Goal: Task Accomplishment & Management: Manage account settings

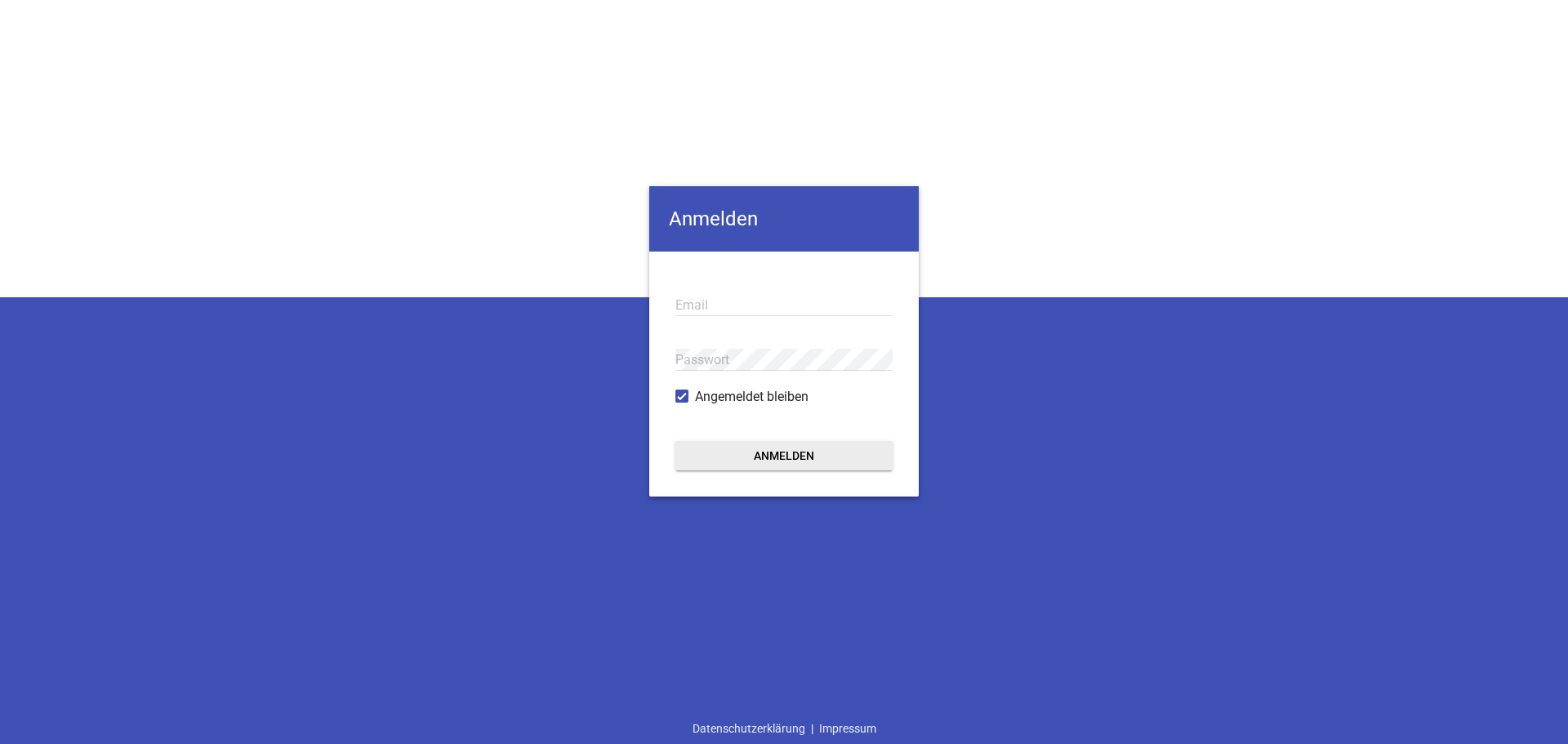
type input "[EMAIL_ADDRESS][DOMAIN_NAME]"
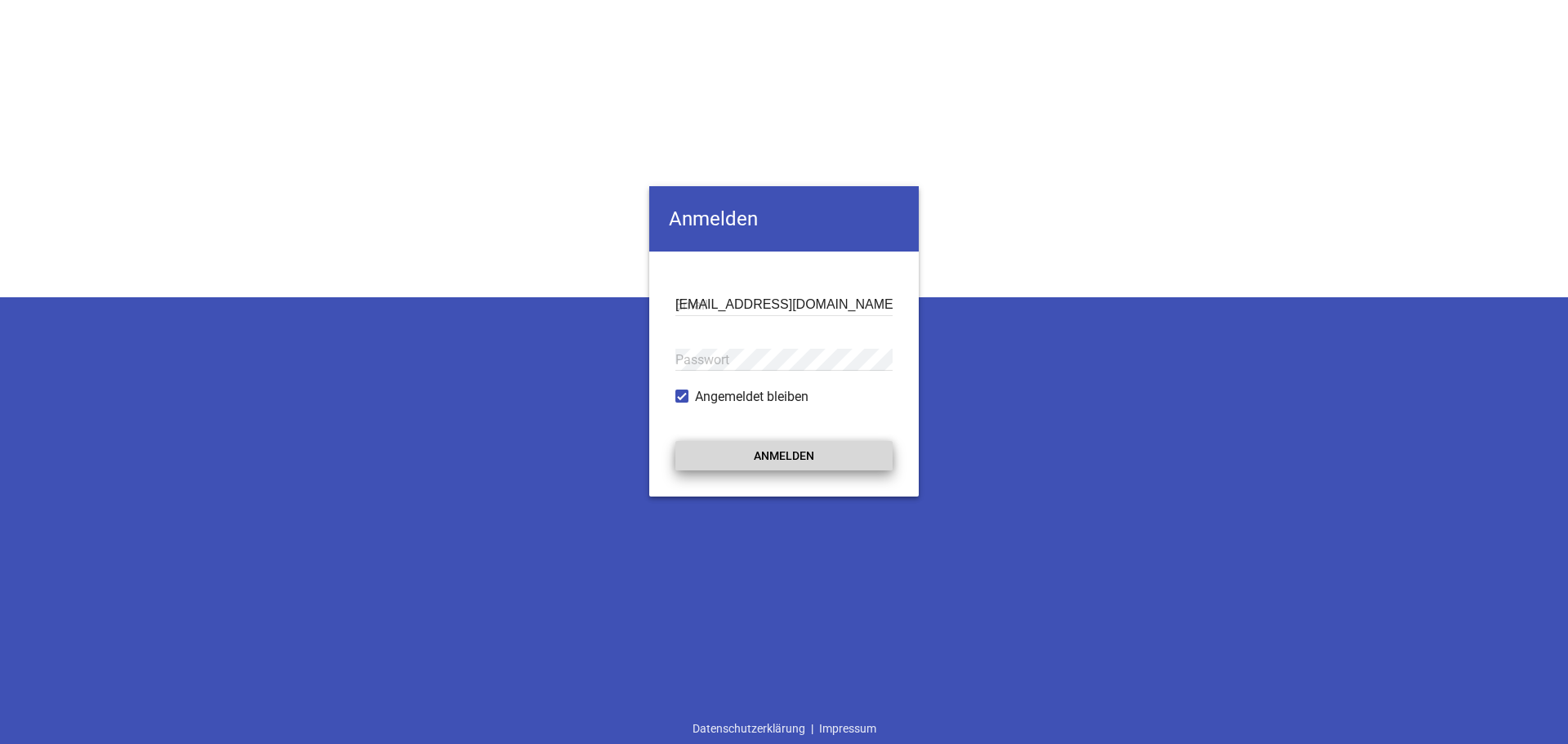
click at [784, 454] on button "Anmelden" at bounding box center [784, 455] width 217 height 29
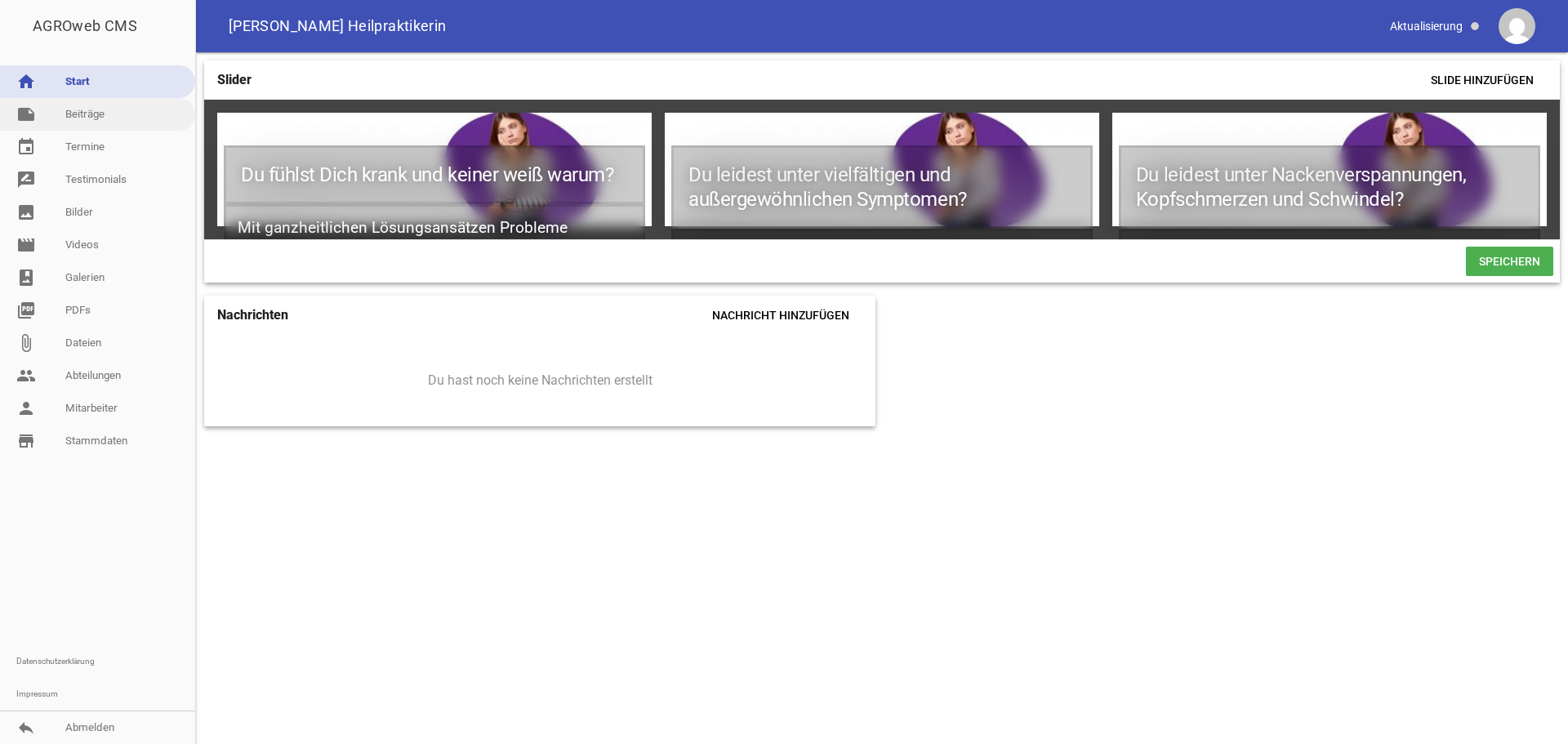
click at [83, 113] on link "note Beiträge" at bounding box center [97, 115] width 195 height 33
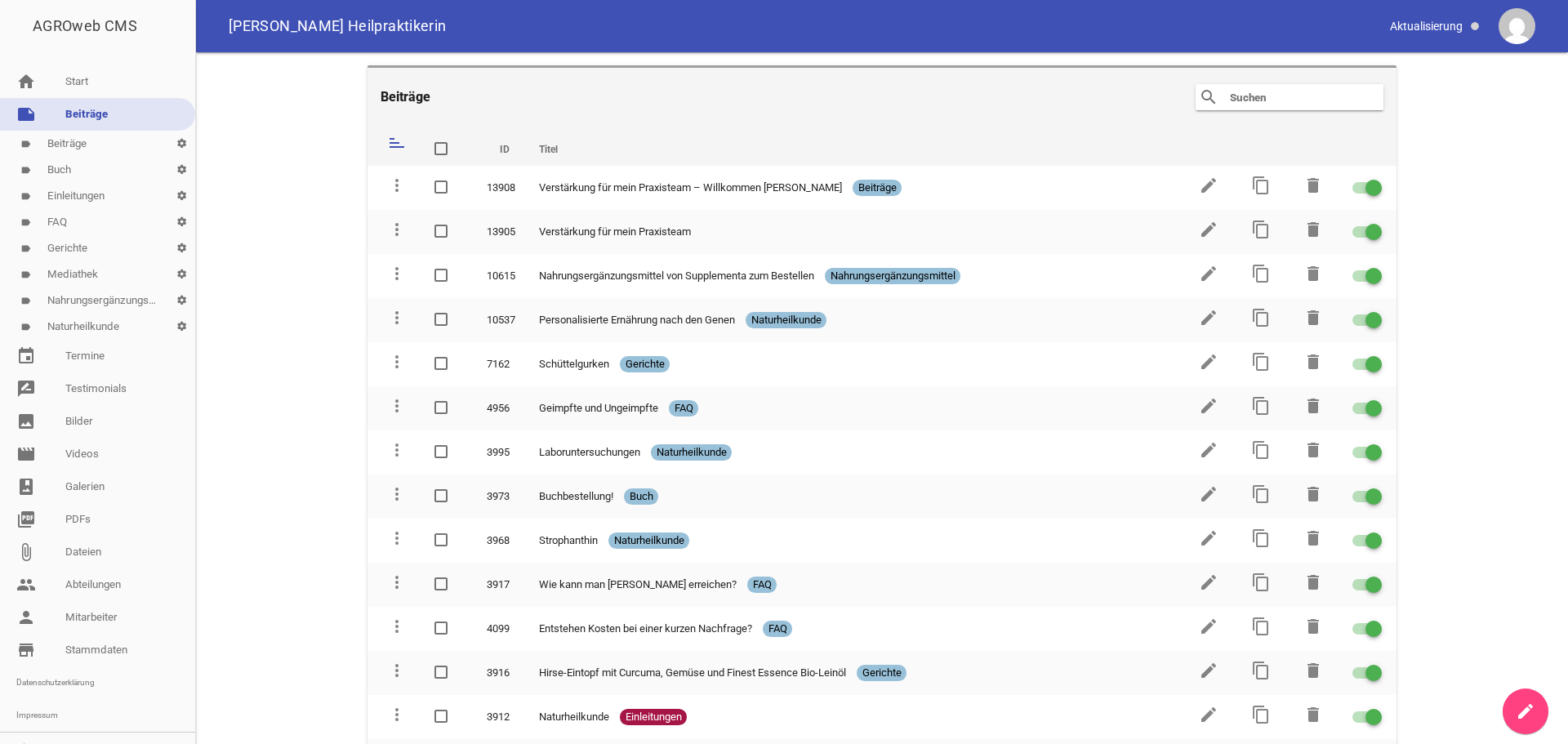
click at [77, 142] on link "label Beiträge settings" at bounding box center [97, 143] width 195 height 26
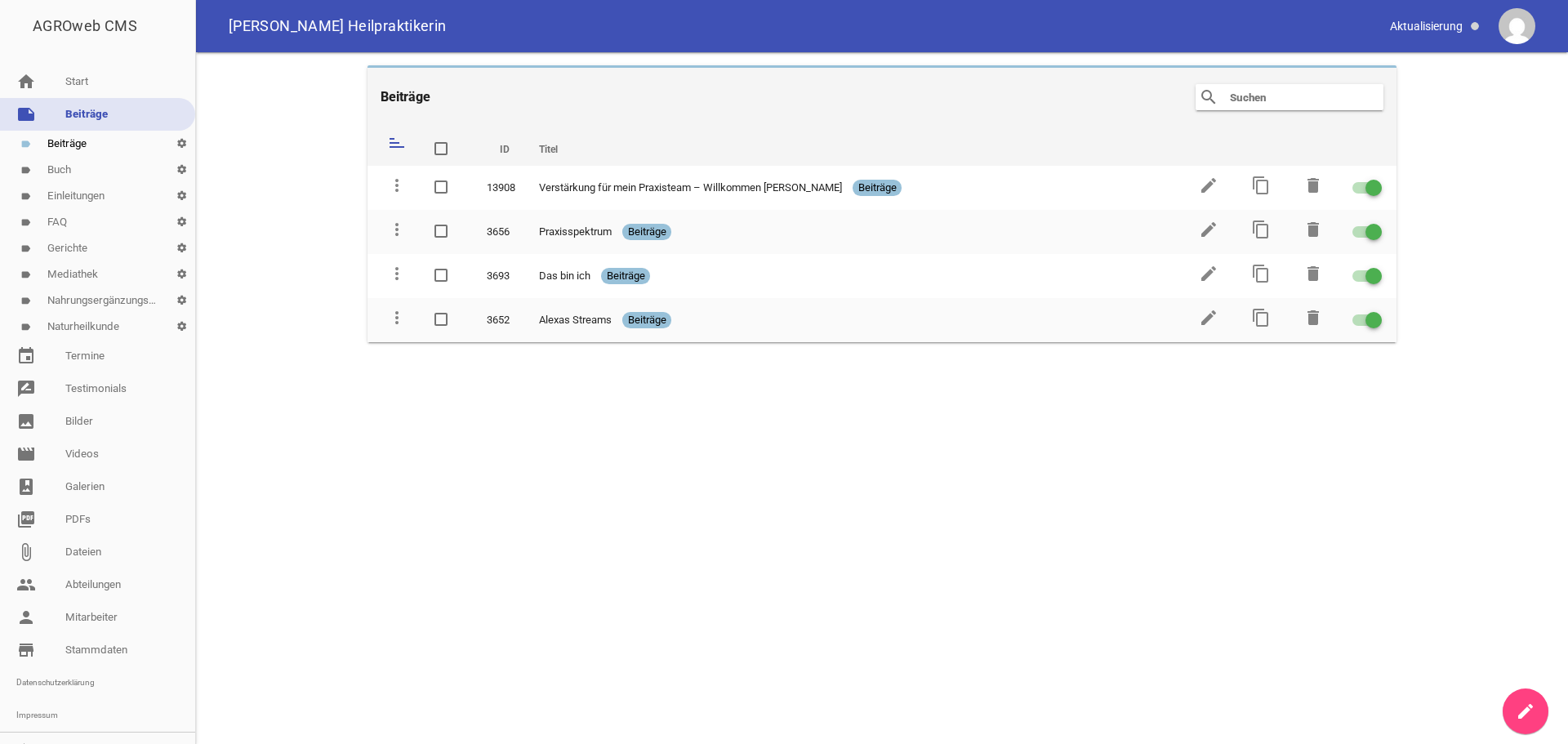
click at [90, 330] on link "label Naturheilkunde settings" at bounding box center [97, 327] width 195 height 26
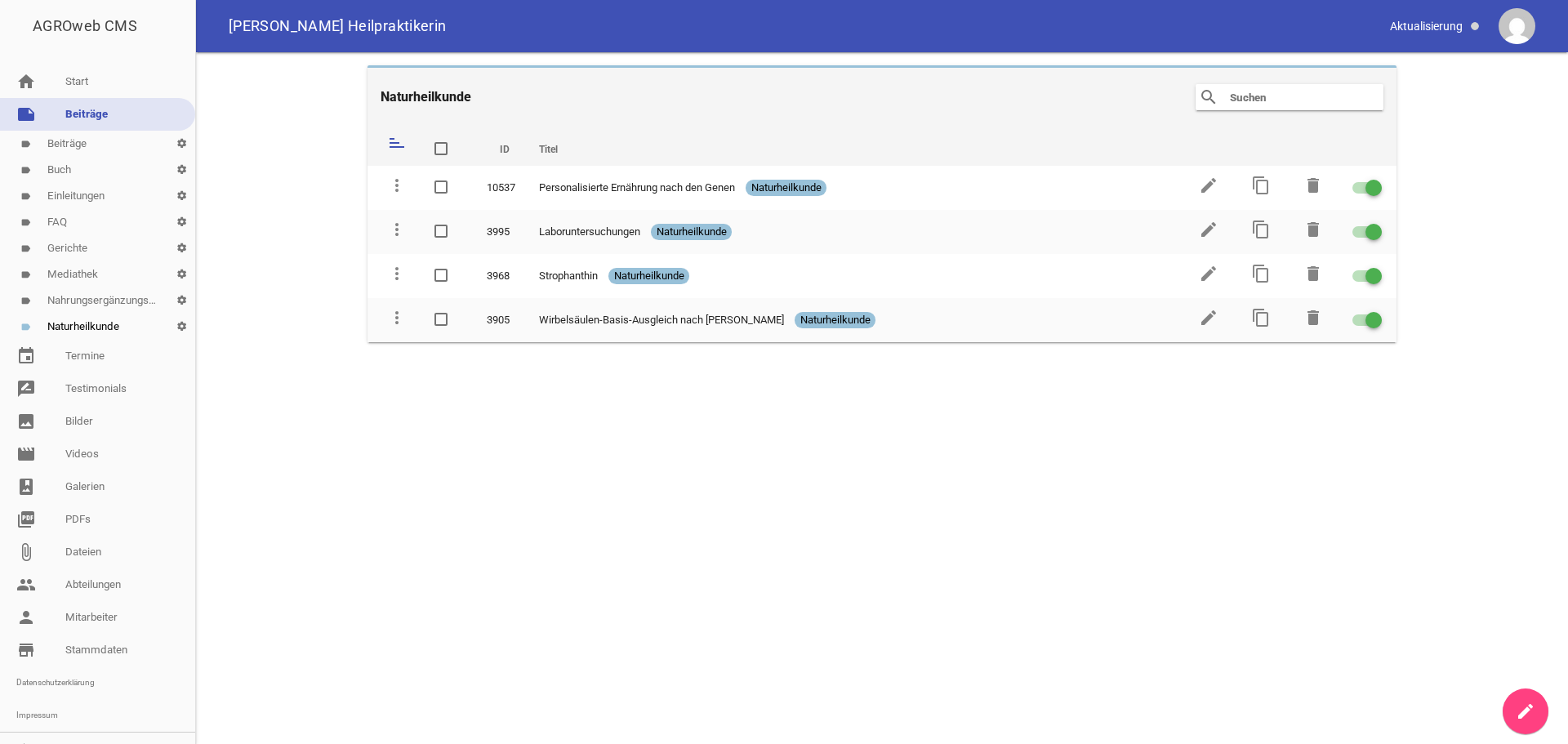
click at [78, 108] on link "note Beiträge" at bounding box center [97, 115] width 195 height 33
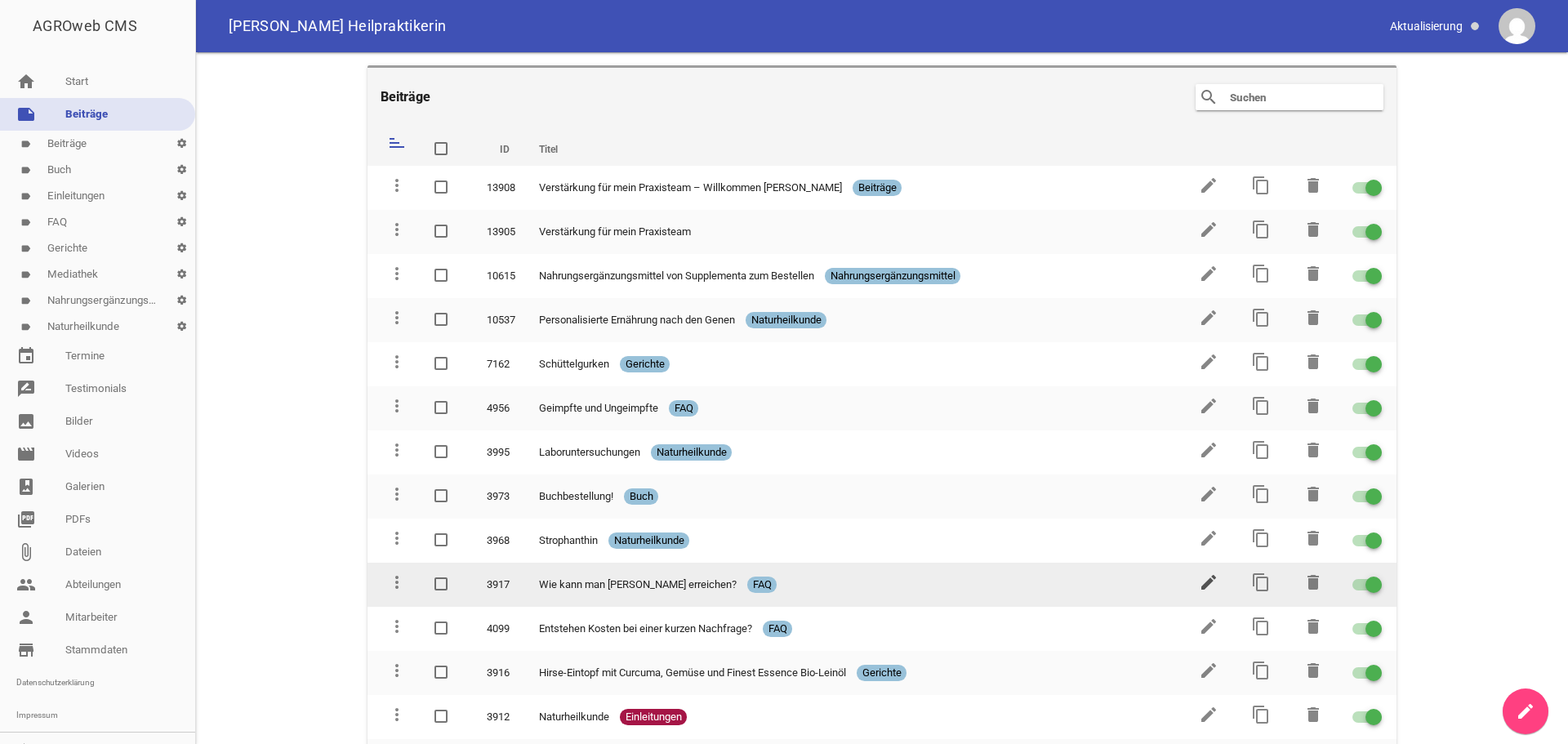
click at [1202, 583] on icon "edit" at bounding box center [1208, 582] width 19 height 20
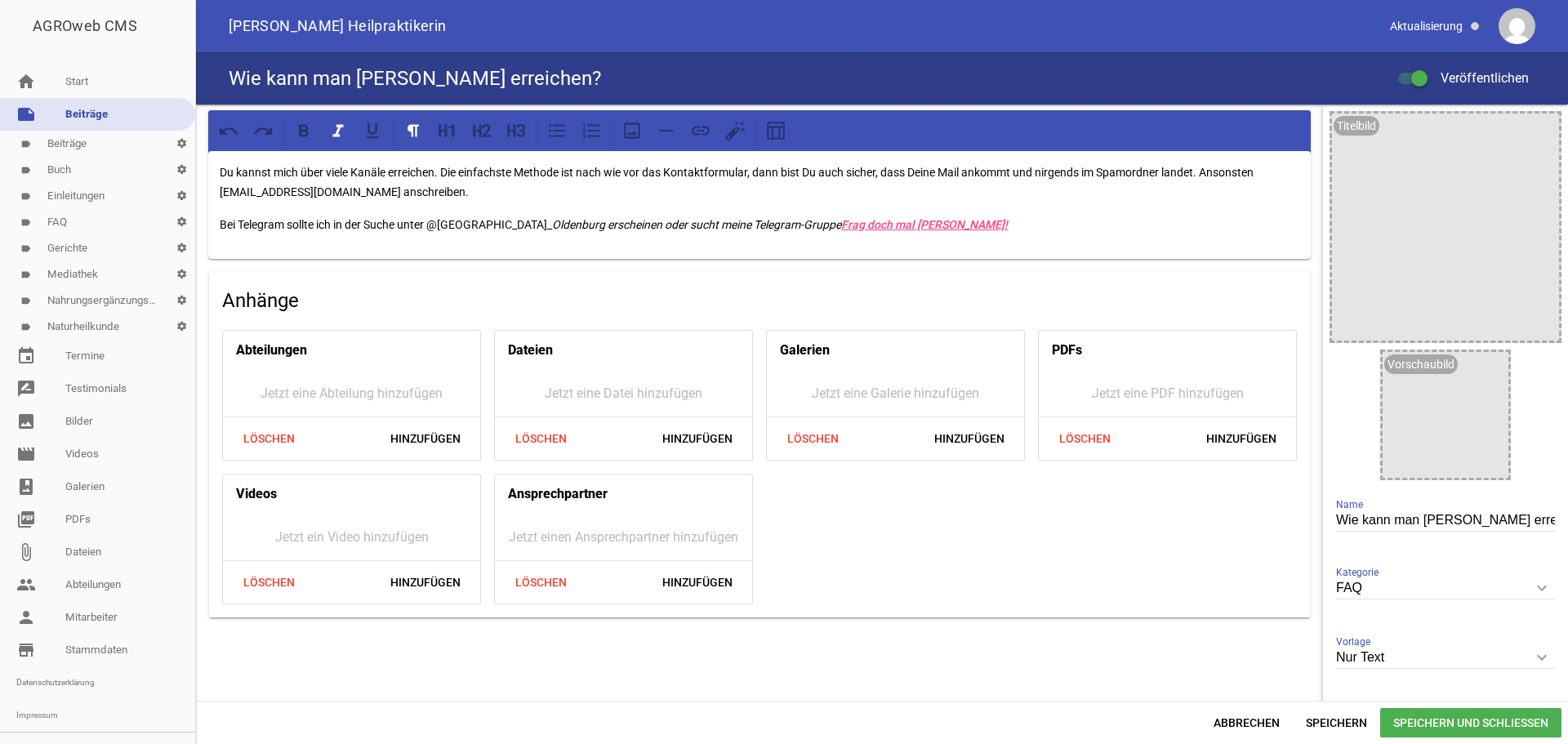
click at [329, 191] on p "Du kannst mich über viele Kanäle erreichen. Die einfachste Methode ist nach wie…" at bounding box center [759, 182] width 1080 height 39
click at [582, 186] on p "Du kannst mich über viele Kanäle erreichen. Die einfachste Methode ist nach wie…" at bounding box center [759, 182] width 1080 height 39
click at [547, 224] on em "_Oldenburg erscheinen oder sucht meine Telegram-Gruppe Frag doch mal [PERSON_NA…" at bounding box center [777, 224] width 461 height 13
click at [608, 224] on em "_Oldenburg erscheinen oder sucht meine Telegram-Gruppe Frag doch mal [PERSON_NA…" at bounding box center [773, 224] width 461 height 13
click at [59, 225] on link "label FAQ settings" at bounding box center [97, 221] width 195 height 26
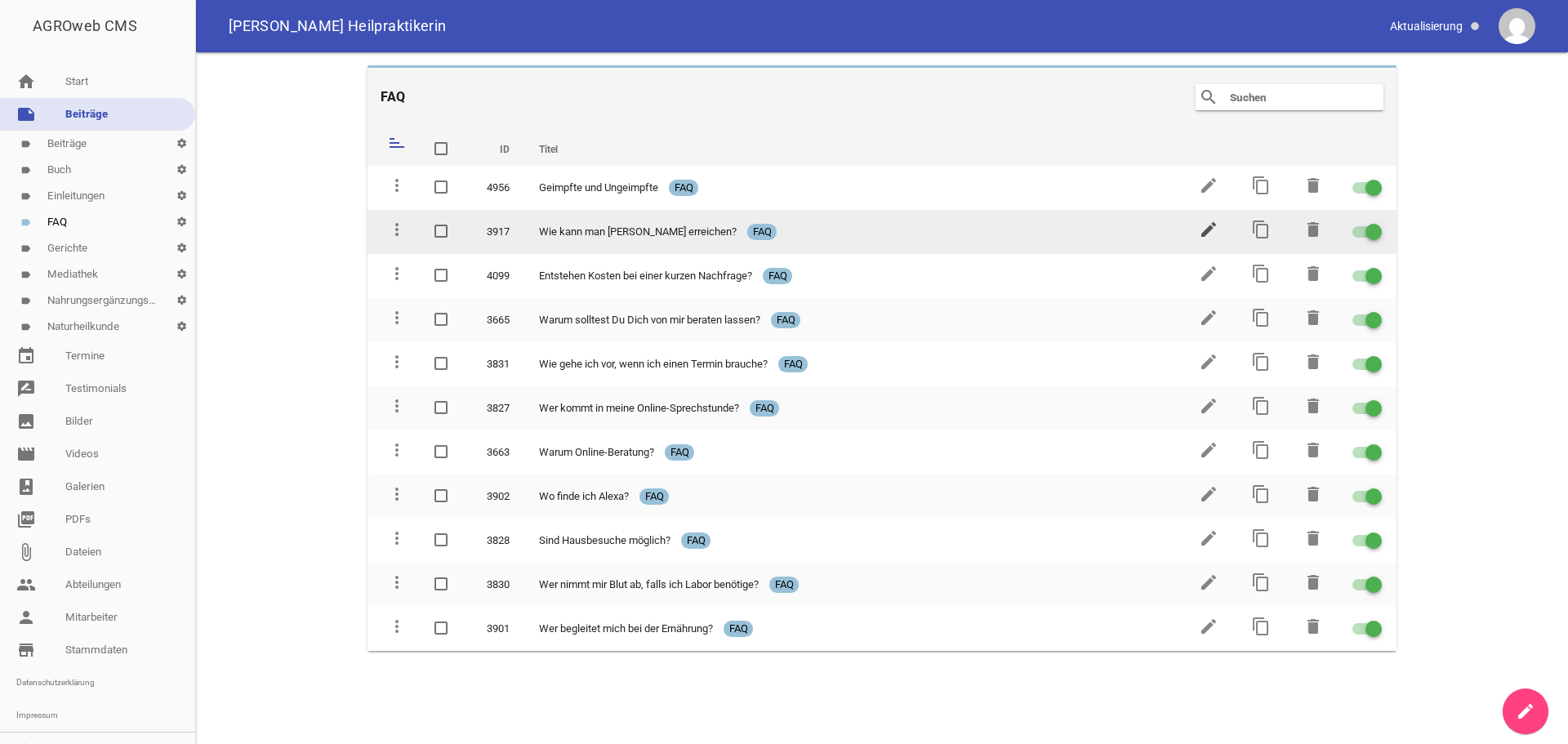
click at [1208, 228] on icon "edit" at bounding box center [1208, 229] width 19 height 20
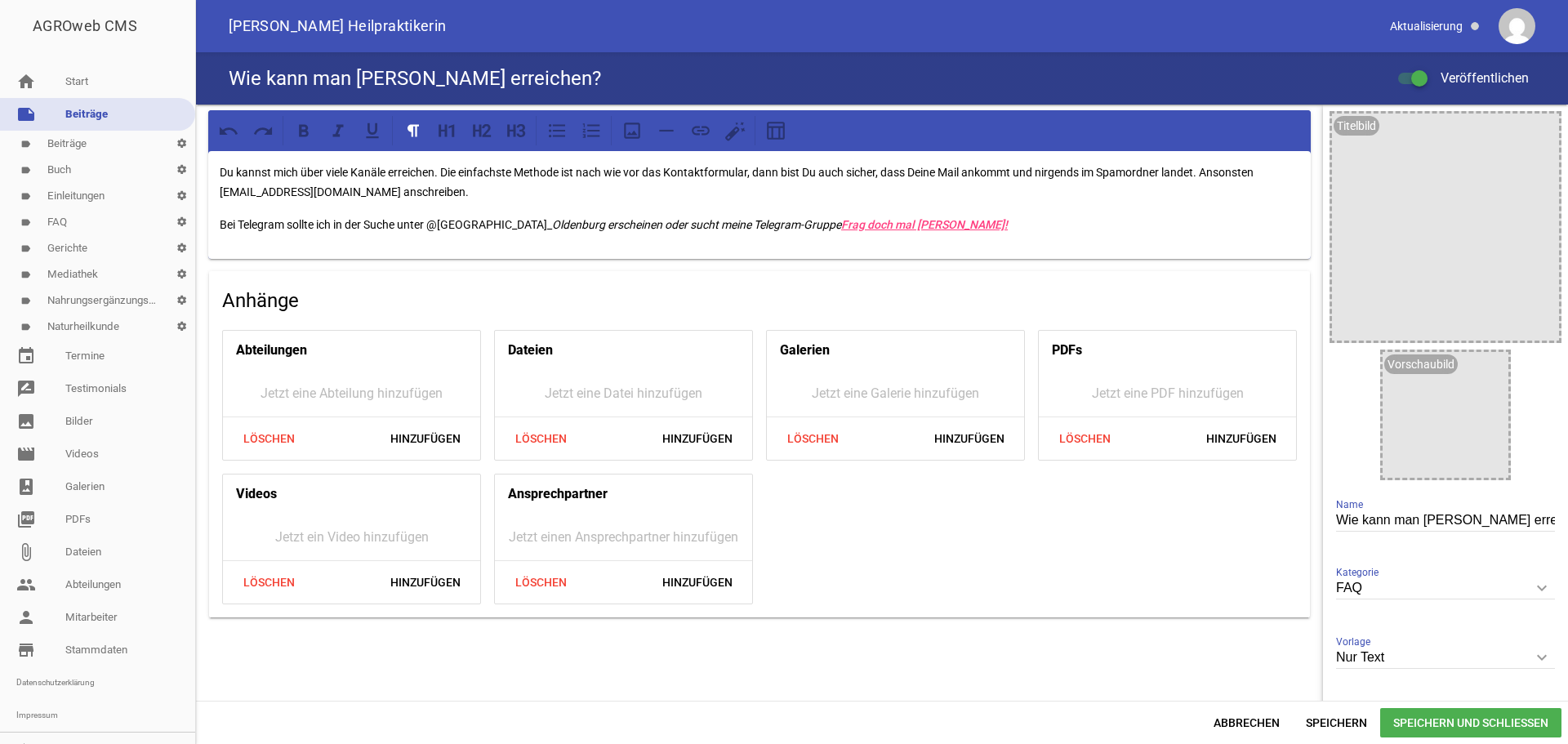
click at [329, 193] on p "Du kannst mich über viele Kanäle erreichen. Die einfachste Methode ist nach wie…" at bounding box center [759, 182] width 1080 height 39
click at [1423, 723] on span "Speichern und Schließen" at bounding box center [1471, 723] width 181 height 29
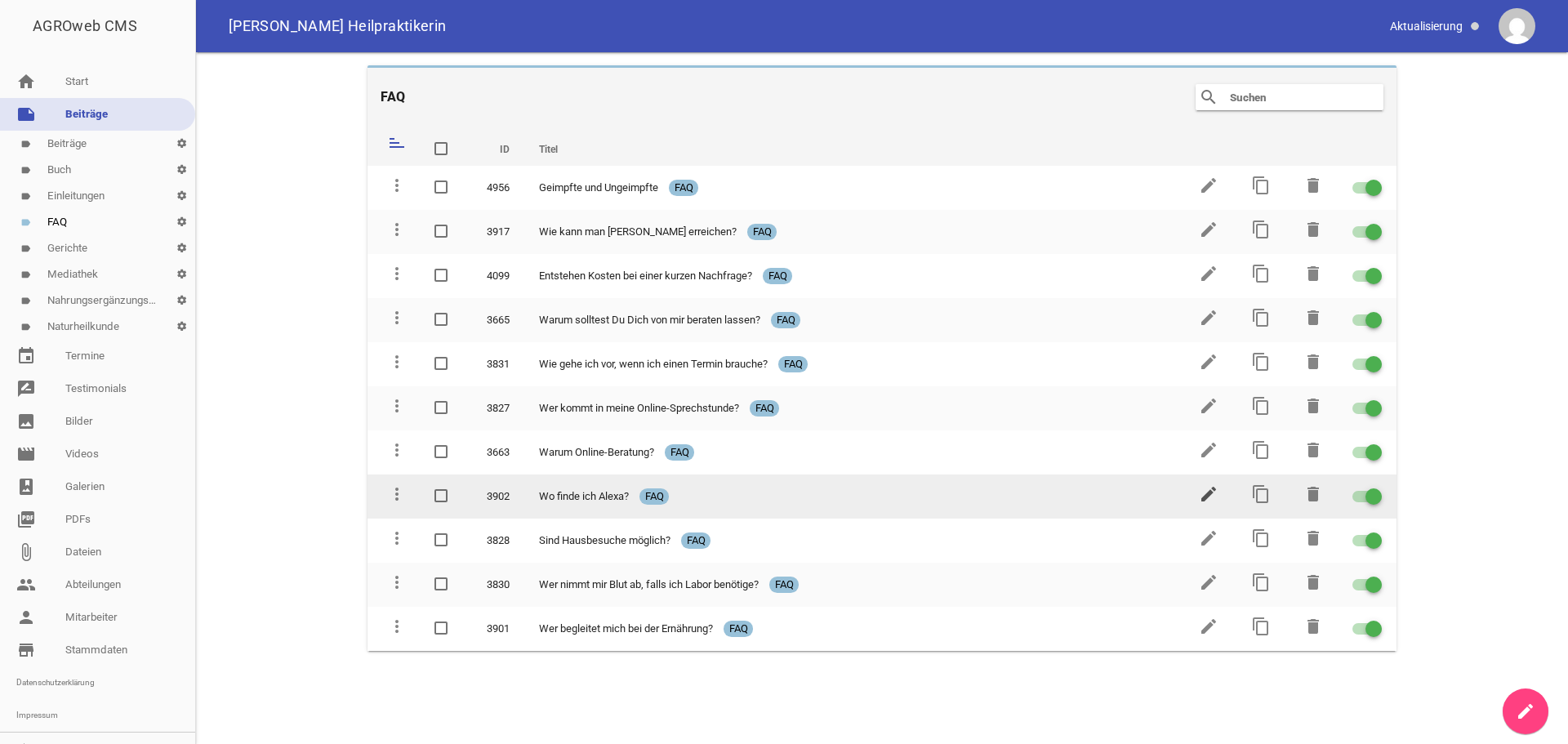
click at [1206, 490] on icon "edit" at bounding box center [1208, 494] width 19 height 20
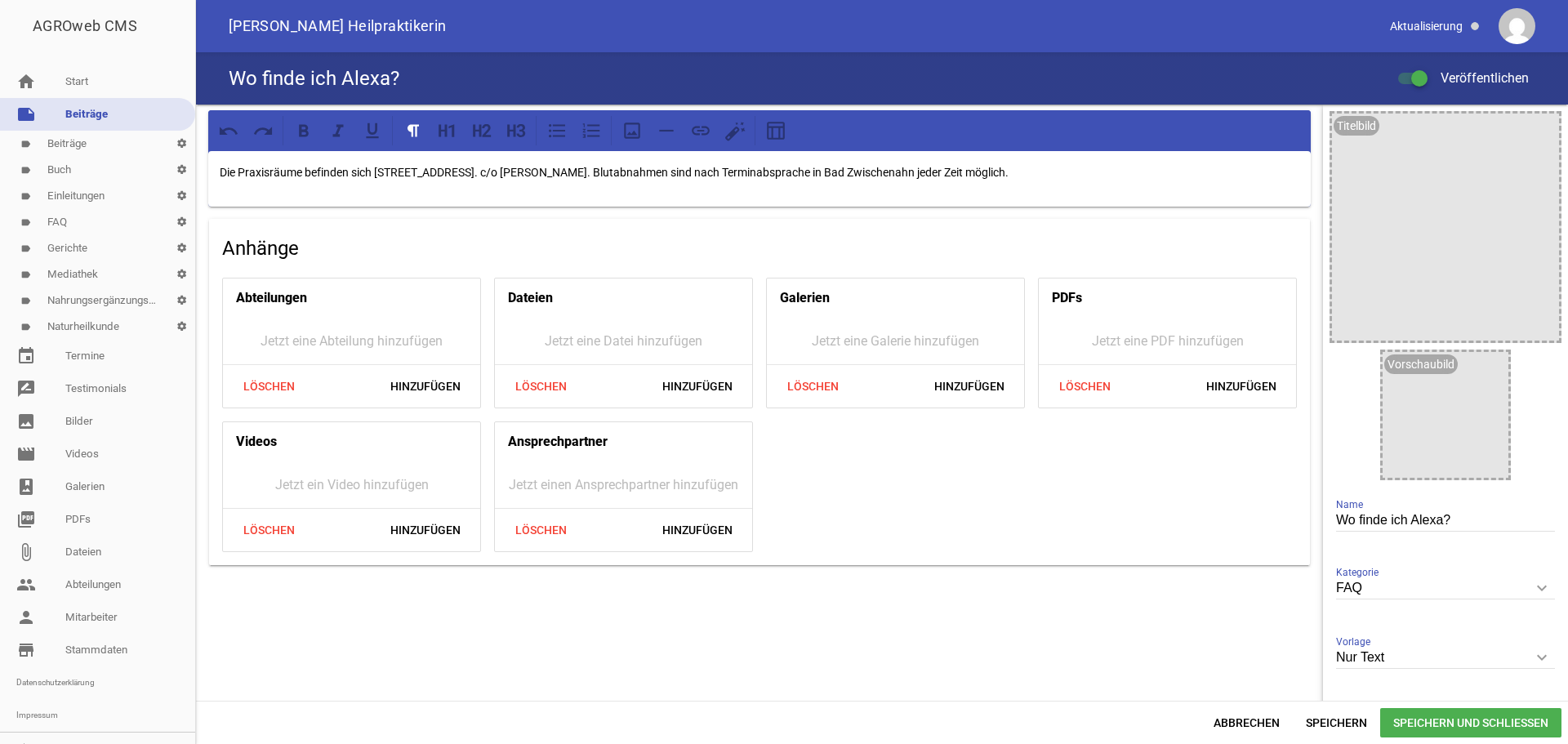
click at [711, 172] on p "Die Praxisräume befinden sich [STREET_ADDRESS]. c/o [PERSON_NAME]. Blutabnahmen…" at bounding box center [759, 173] width 1080 height 20
click at [1036, 174] on p "Die Praxisräume befinden sich [STREET_ADDRESS]. Blutabnahmen sind nach Terminab…" at bounding box center [759, 173] width 1080 height 20
click at [587, 174] on p "Die Praxisräume befinden sich [STREET_ADDRESS]. Blutabnahmen sind nach Terminab…" at bounding box center [759, 173] width 1080 height 20
drag, startPoint x: 1166, startPoint y: 173, endPoint x: 741, endPoint y: 162, distance: 425.1
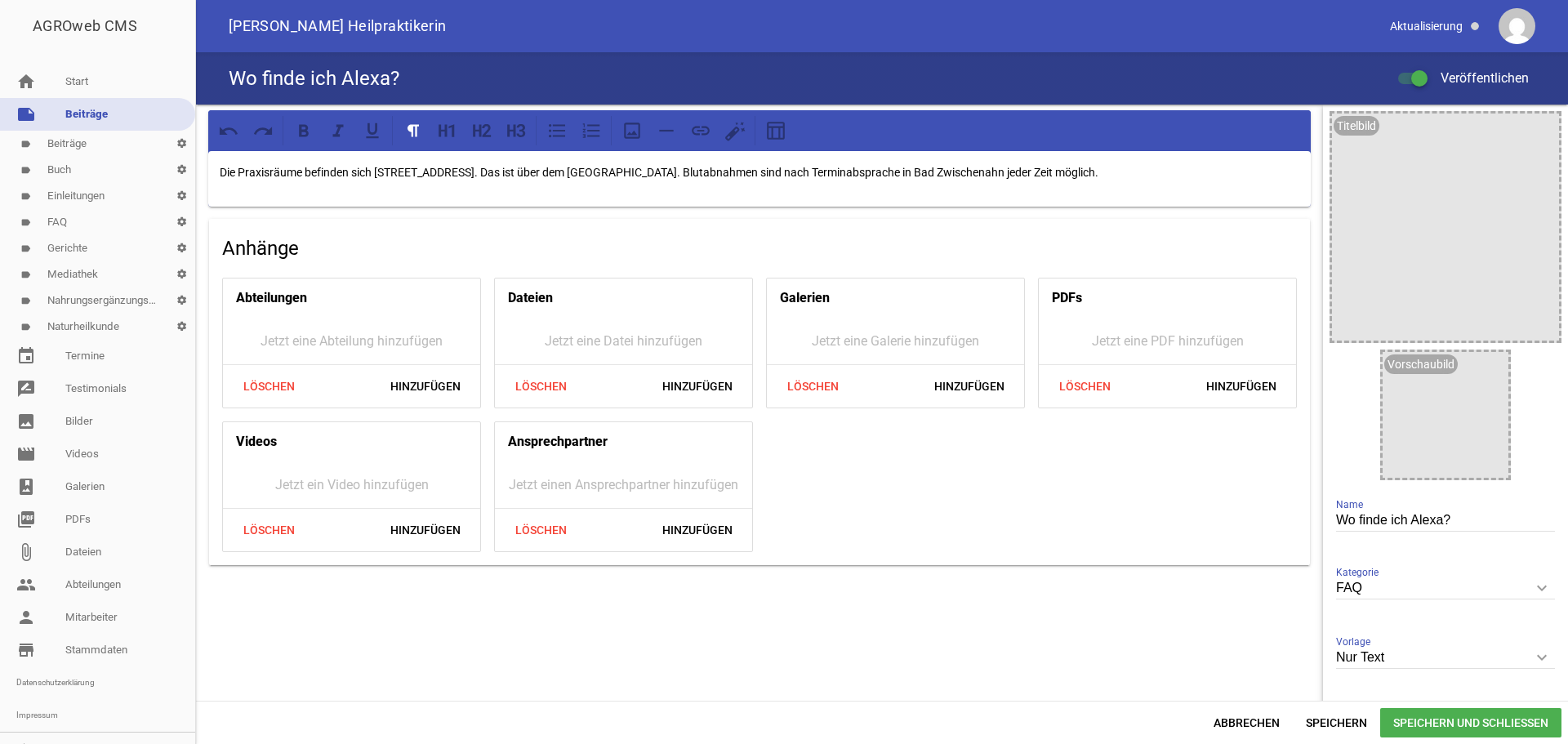
click at [741, 162] on div "Die Praxisräume befinden sich [STREET_ADDRESS]. Das ist über dem [GEOGRAPHIC_DA…" at bounding box center [759, 178] width 1102 height 56
click at [853, 171] on p "Die Praxisräume befinden sich [STREET_ADDRESS]. Das ist über dem [GEOGRAPHIC_DA…" at bounding box center [759, 173] width 1080 height 20
click at [881, 170] on p "Die Praxisräume befinden sich [STREET_ADDRESS]. Das ist über dem [GEOGRAPHIC_DA…" at bounding box center [759, 173] width 1080 height 20
click at [959, 169] on p "Die Praxisräume befinden sich [STREET_ADDRESS]. Das ist über dem [GEOGRAPHIC_DA…" at bounding box center [759, 173] width 1080 height 20
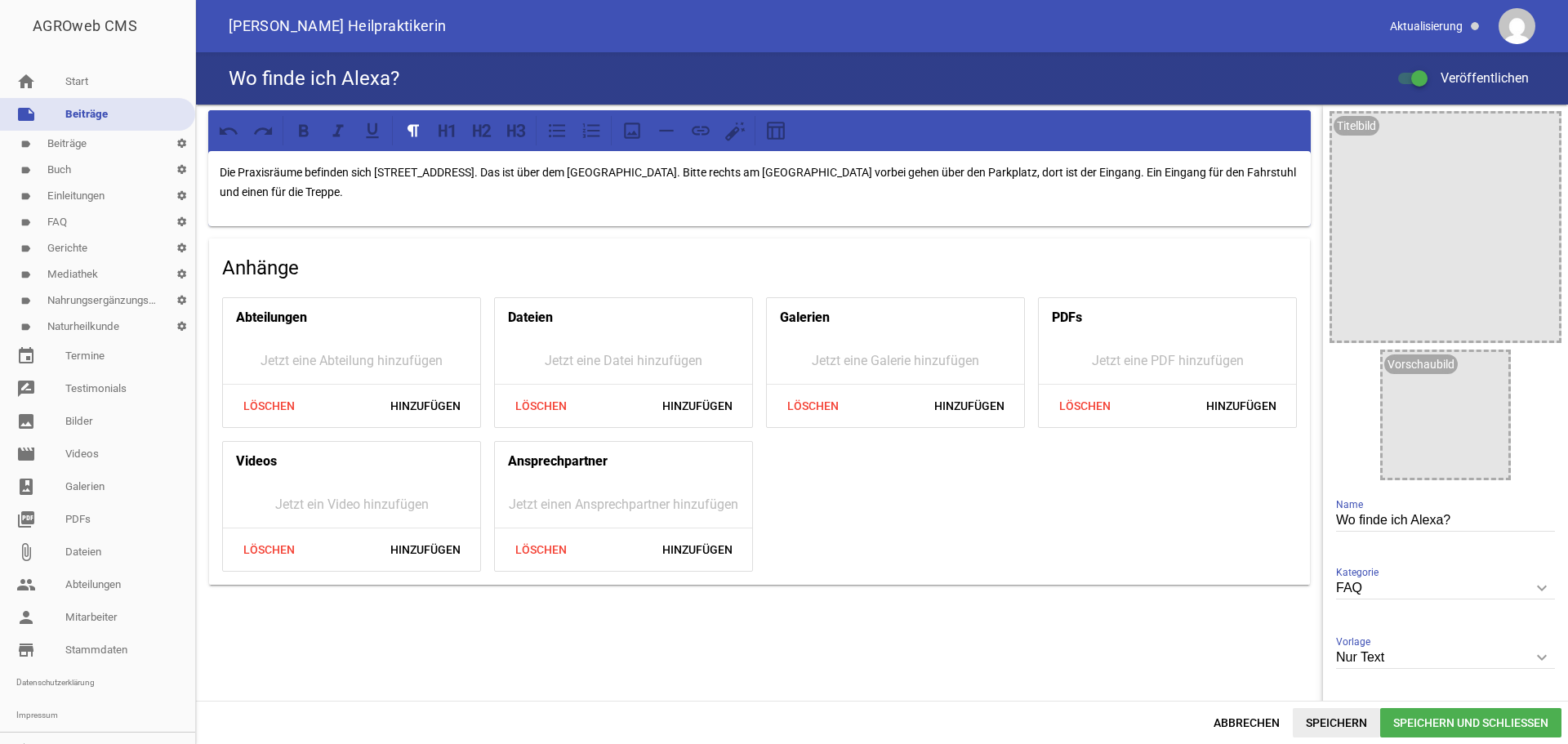
click at [1333, 723] on span "Speichern" at bounding box center [1336, 723] width 88 height 29
click at [62, 81] on link "home Start" at bounding box center [97, 82] width 195 height 33
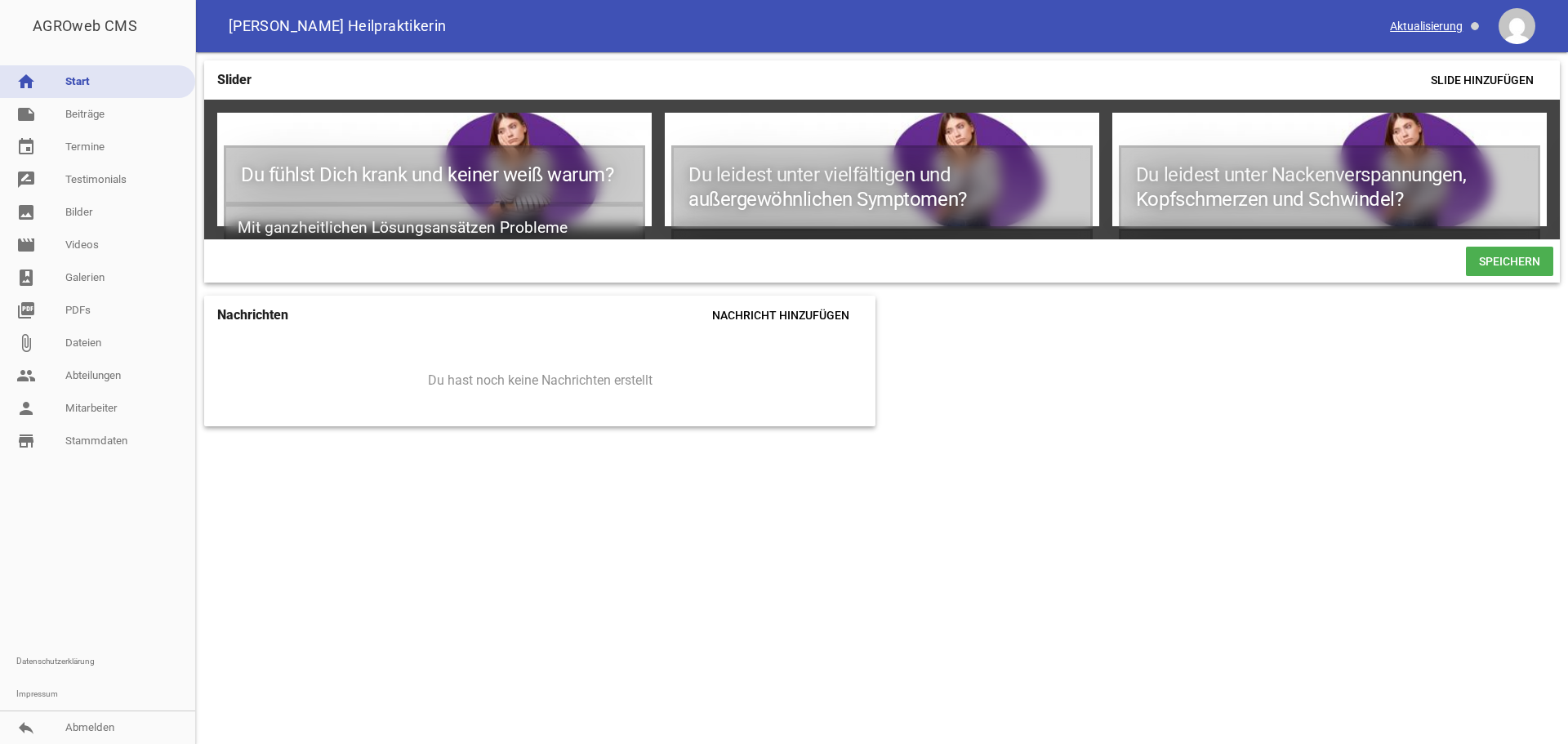
click at [1416, 27] on span at bounding box center [1435, 26] width 103 height 27
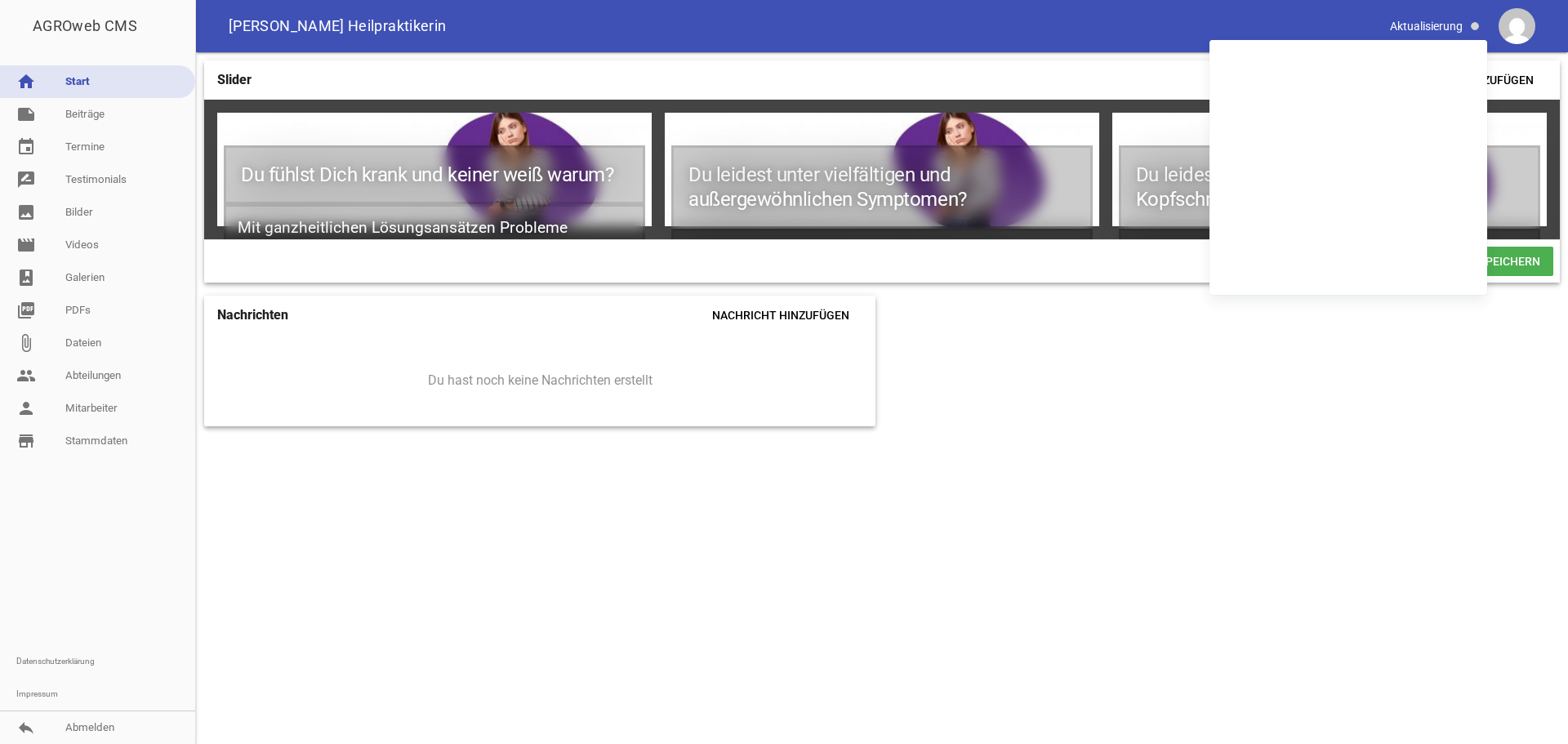
click at [1374, 390] on div "Slider Slide hinzufügen Du fühlst Dich krank und keiner weiß warum? Mit ganzhei…" at bounding box center [882, 399] width 1372 height 692
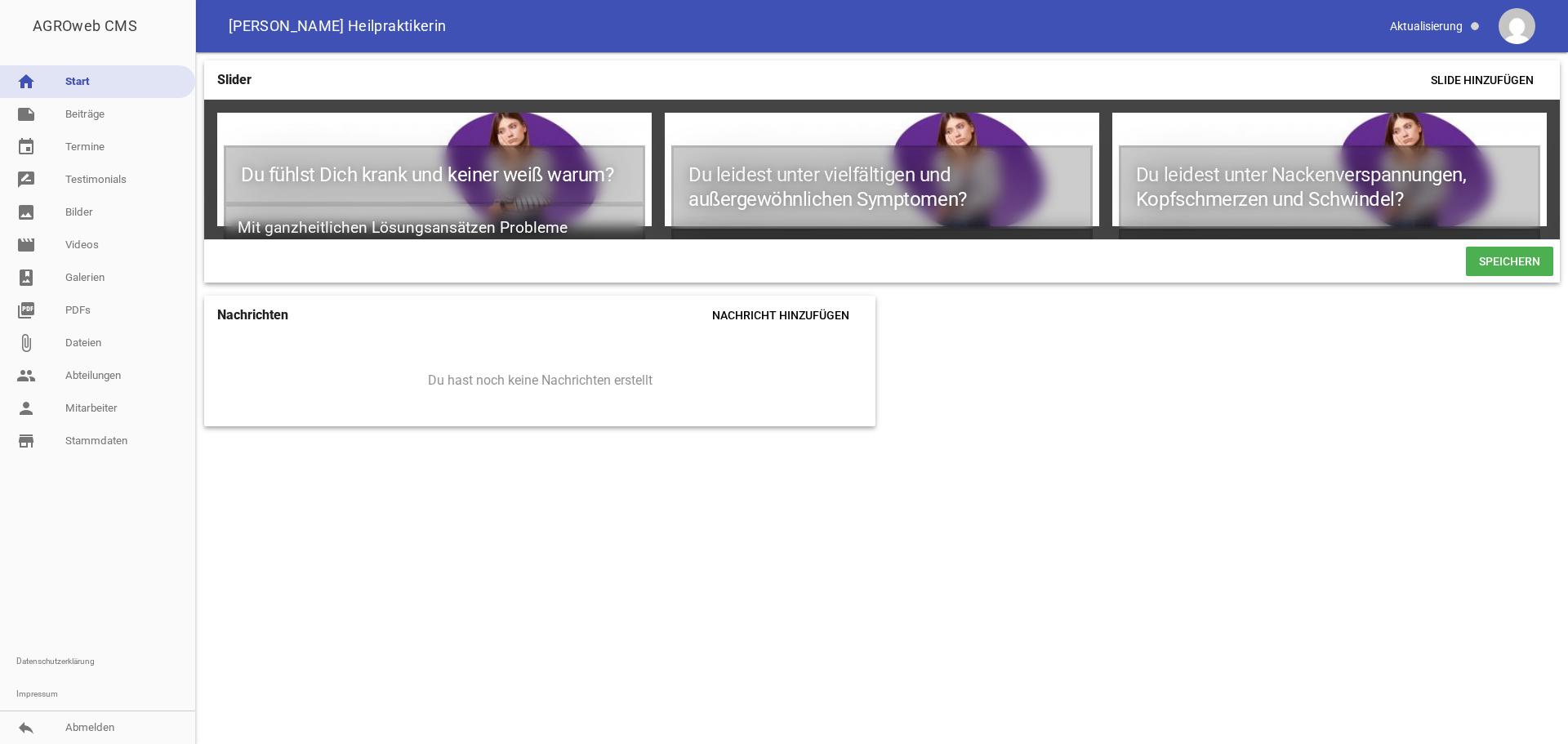
click at [359, 509] on div "Slider Slide hinzufügen Du fühlst Dich krank und keiner weiß warum? Mit ganzhei…" at bounding box center [882, 399] width 1372 height 692
click at [86, 113] on link "note Beiträge" at bounding box center [97, 115] width 195 height 33
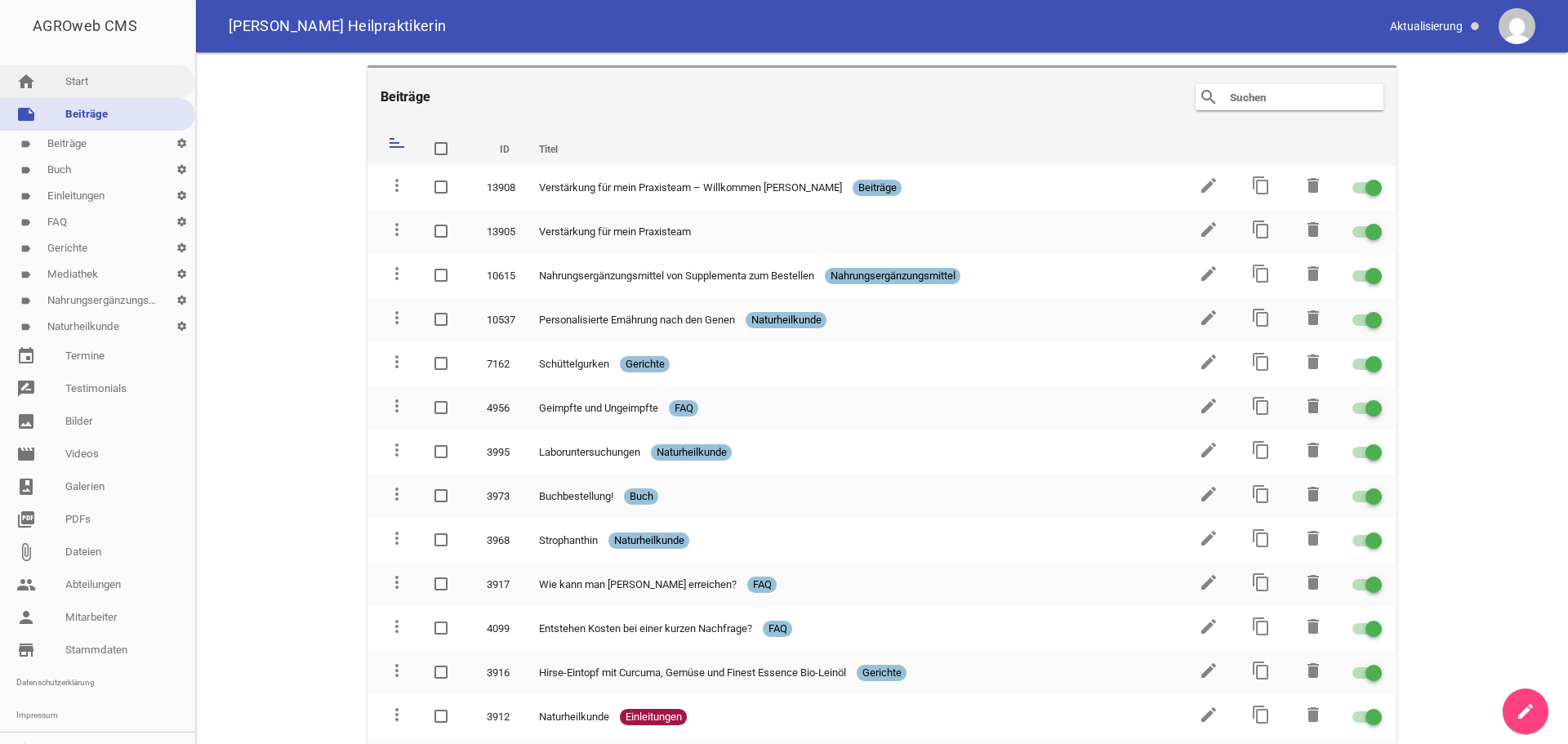
click at [87, 81] on link "home Start" at bounding box center [97, 82] width 195 height 33
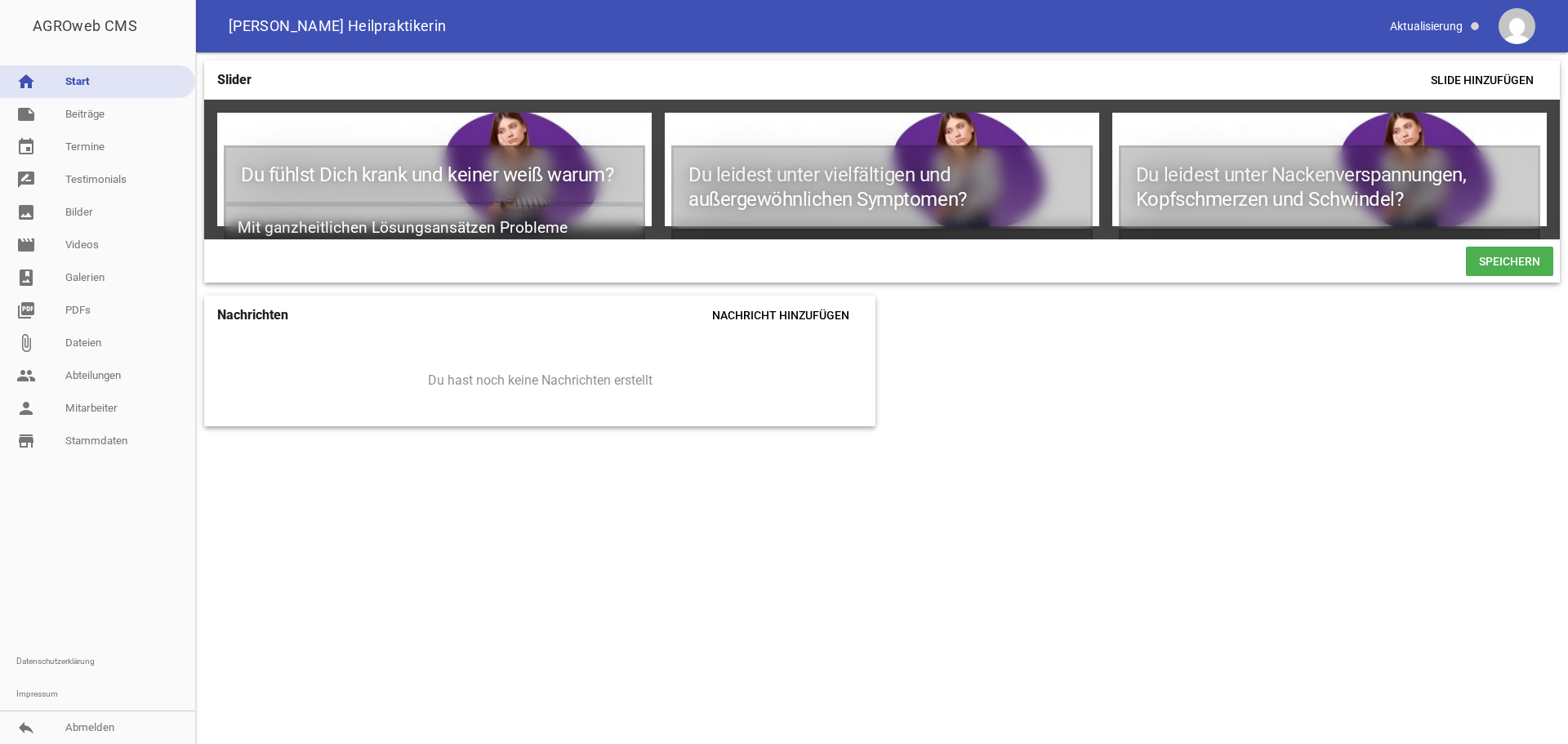
click at [83, 78] on link "home Start" at bounding box center [97, 82] width 195 height 33
